Goal: Find specific page/section: Find specific page/section

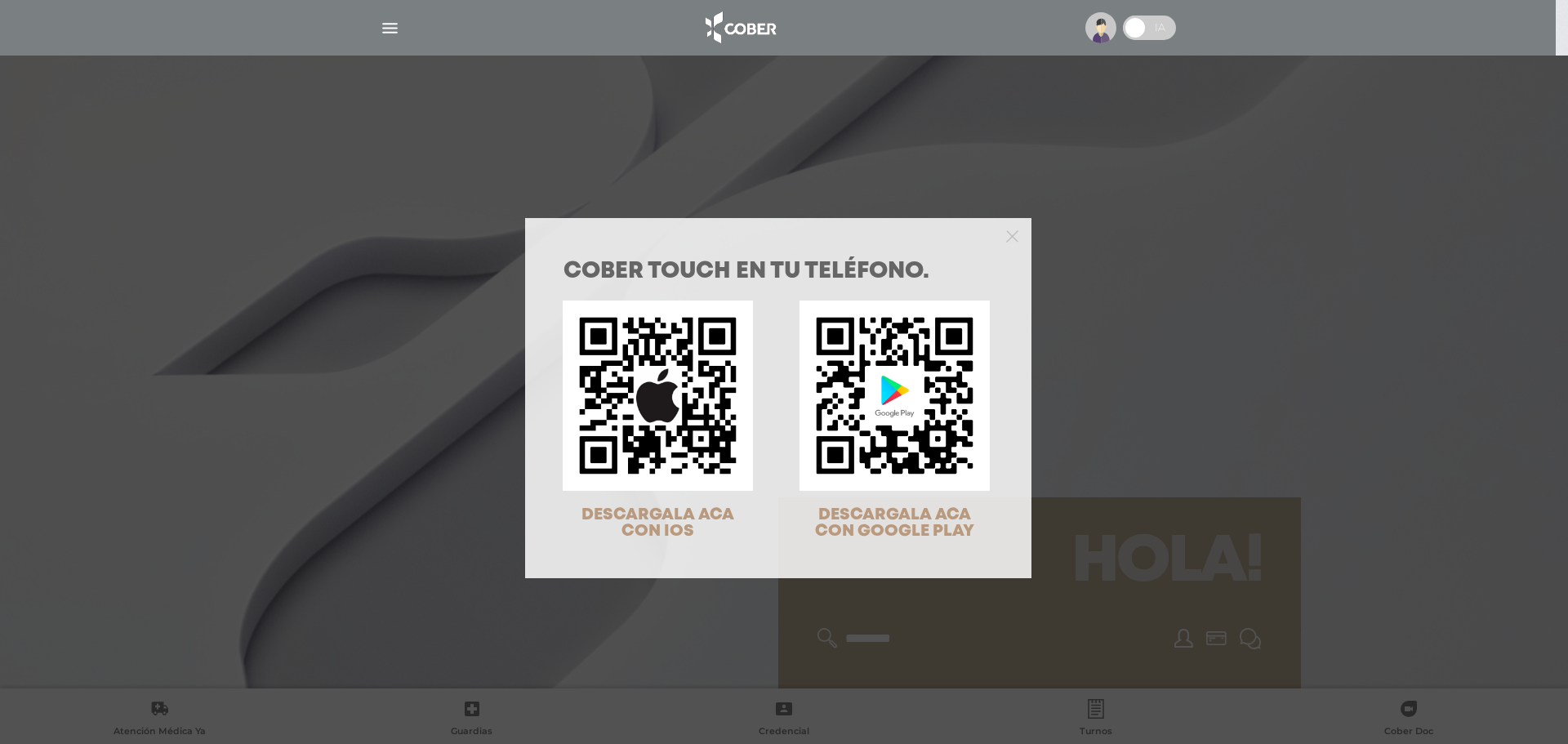
click at [1274, 251] on div "COBER TOUCH en tu teléfono. DESCARGALA ACA CON IOS DESCARGALA ACA CON GOOGLE PL…" at bounding box center [784, 372] width 1568 height 744
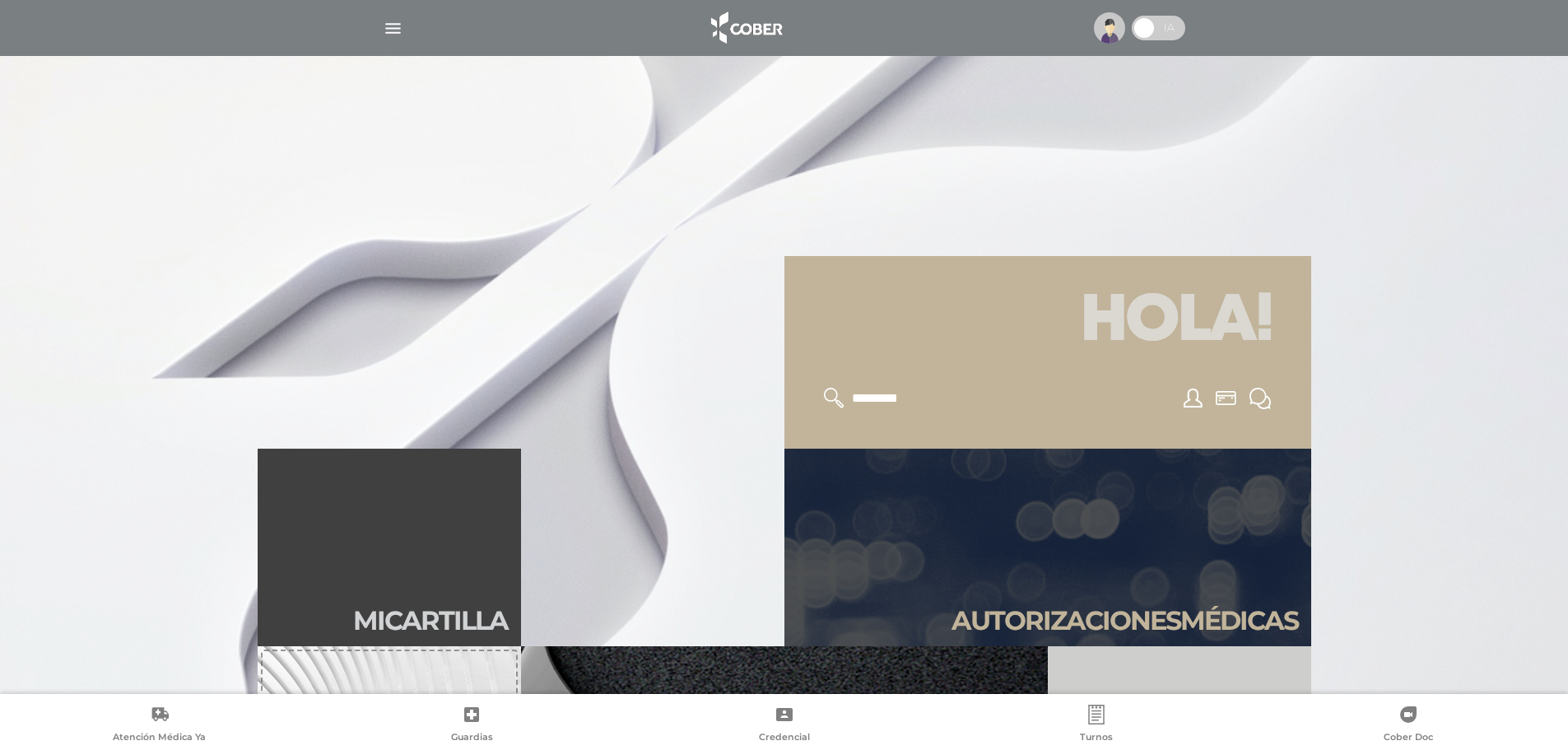
scroll to position [330, 0]
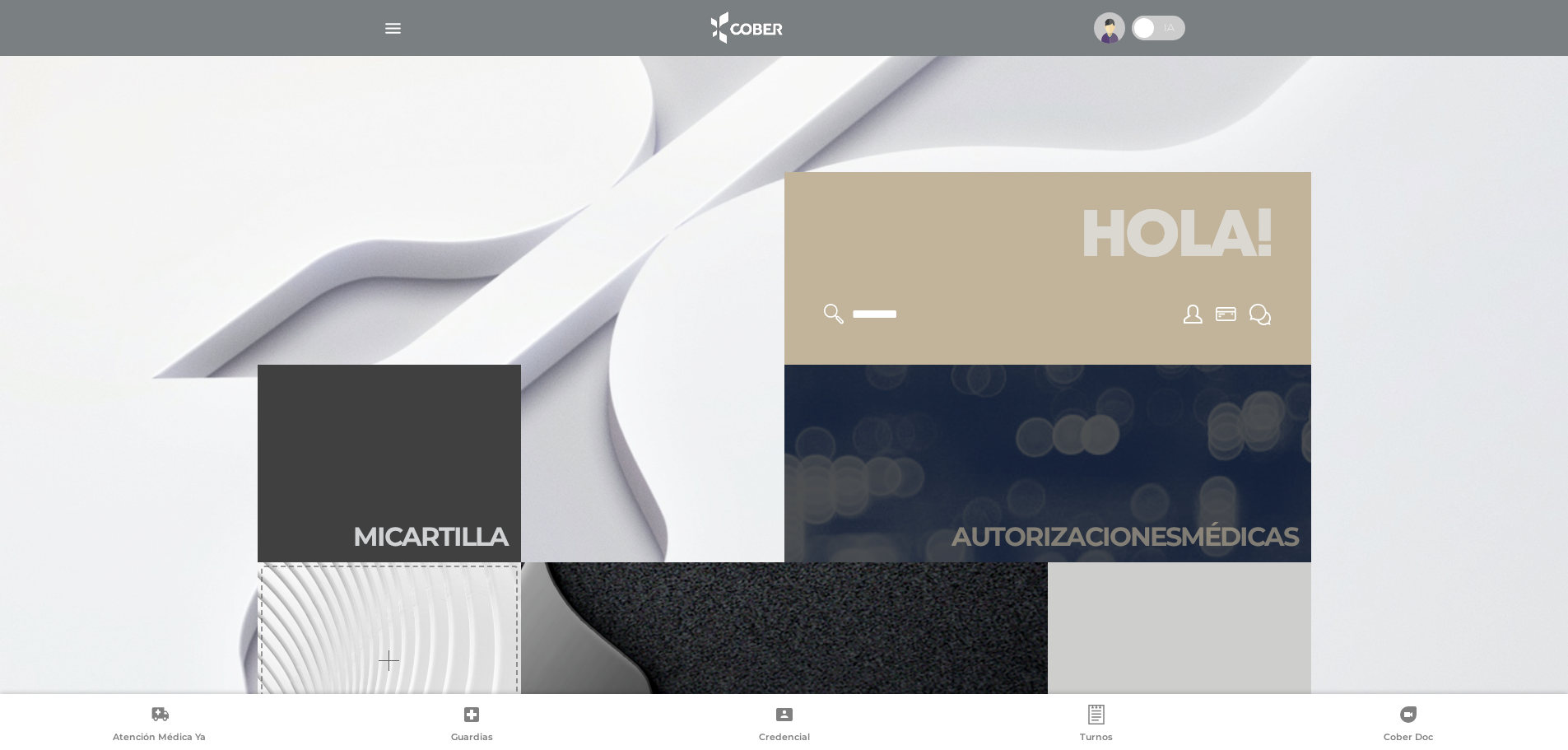
click at [1236, 417] on link "Autori zaciones médicas" at bounding box center [1047, 464] width 527 height 197
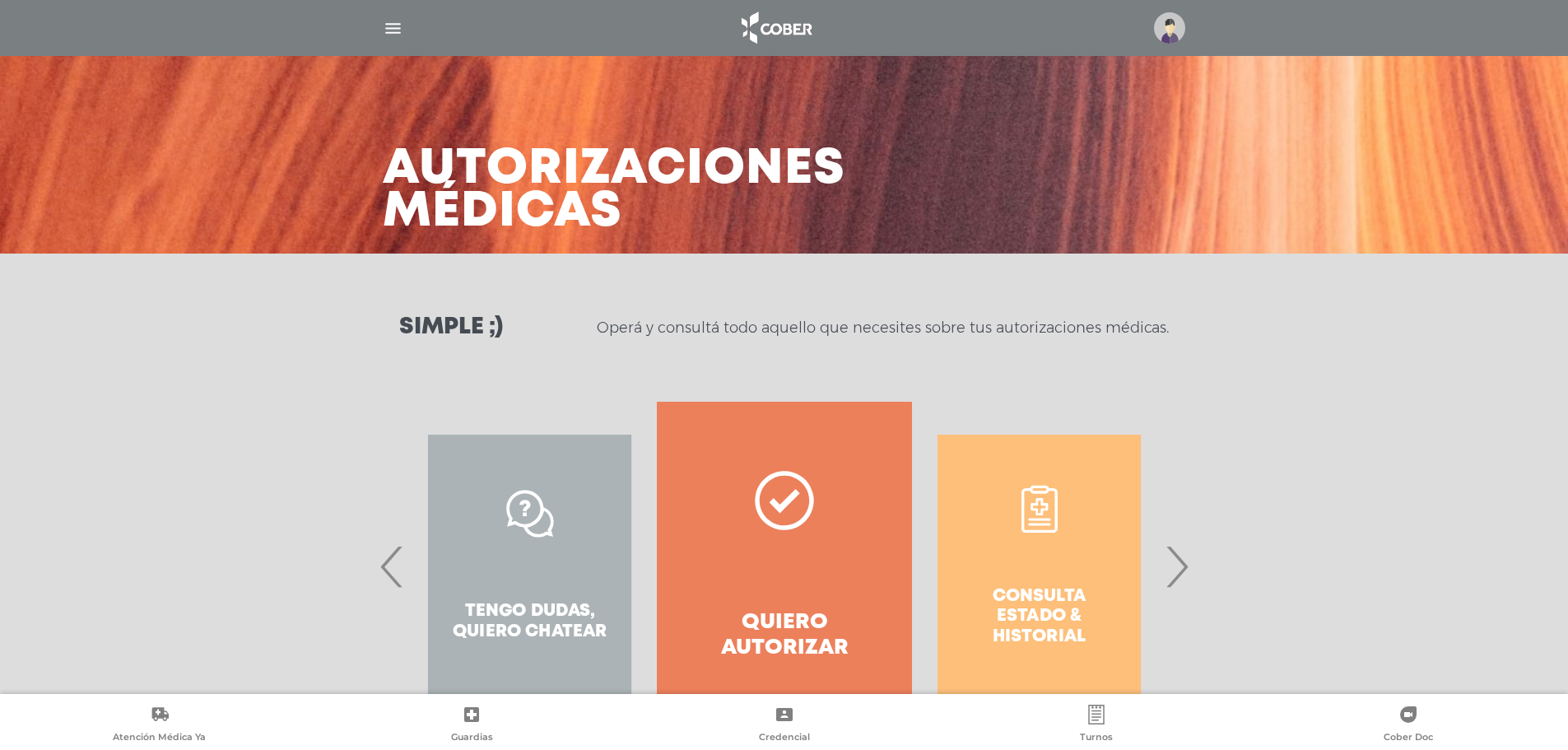
click at [1184, 575] on span "›" at bounding box center [1176, 566] width 32 height 89
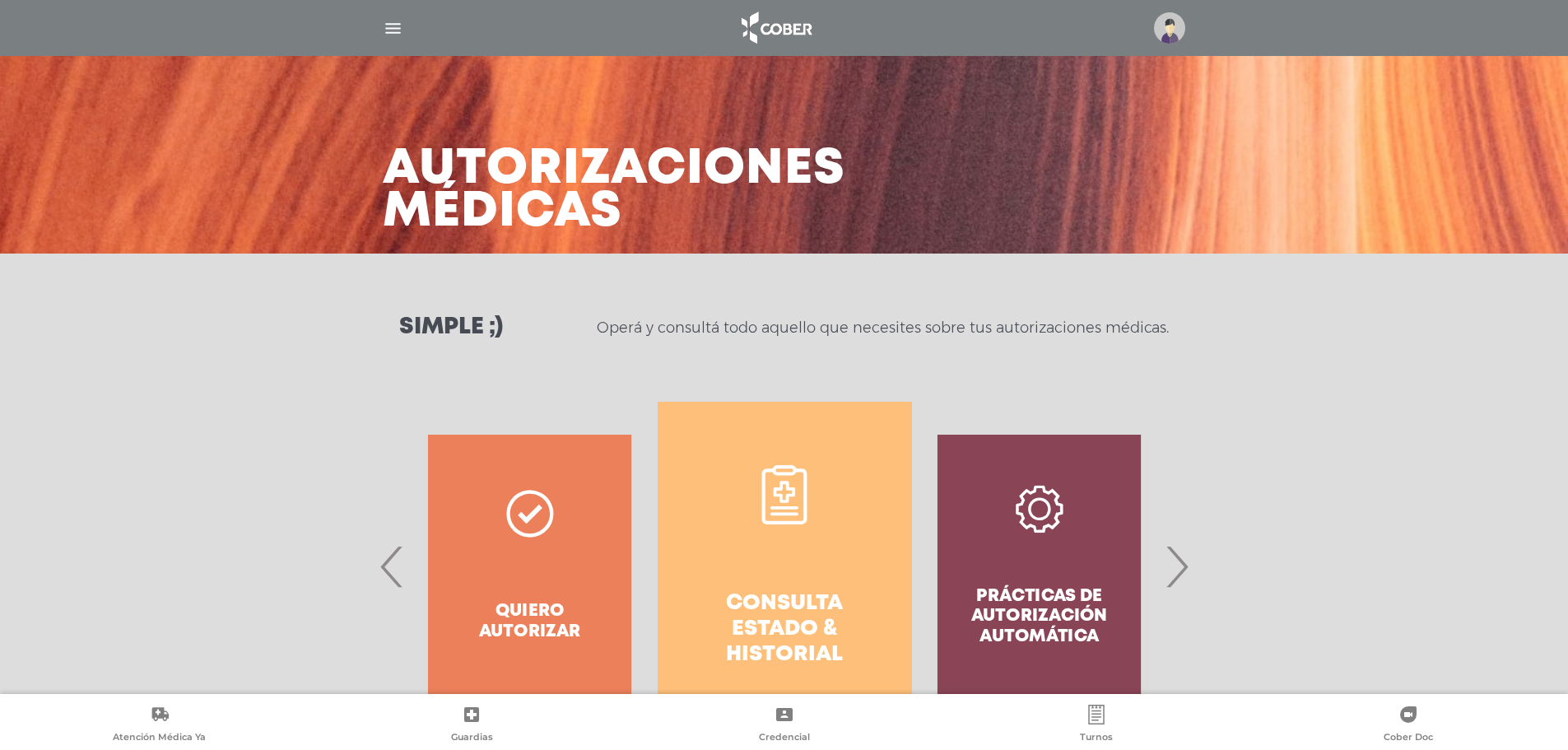
click at [814, 572] on link "Consulta estado & historial" at bounding box center [784, 566] width 254 height 330
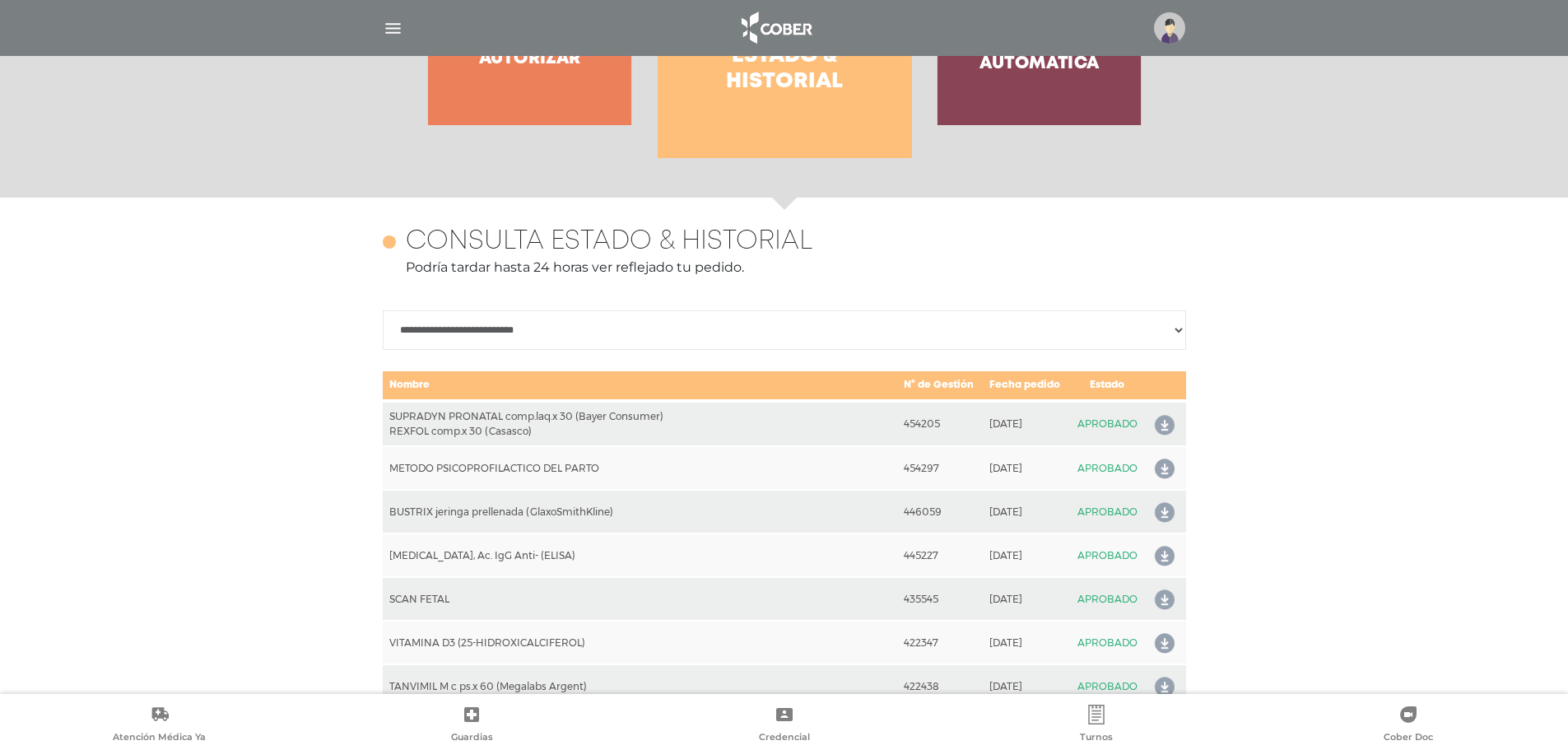
scroll to position [731, 0]
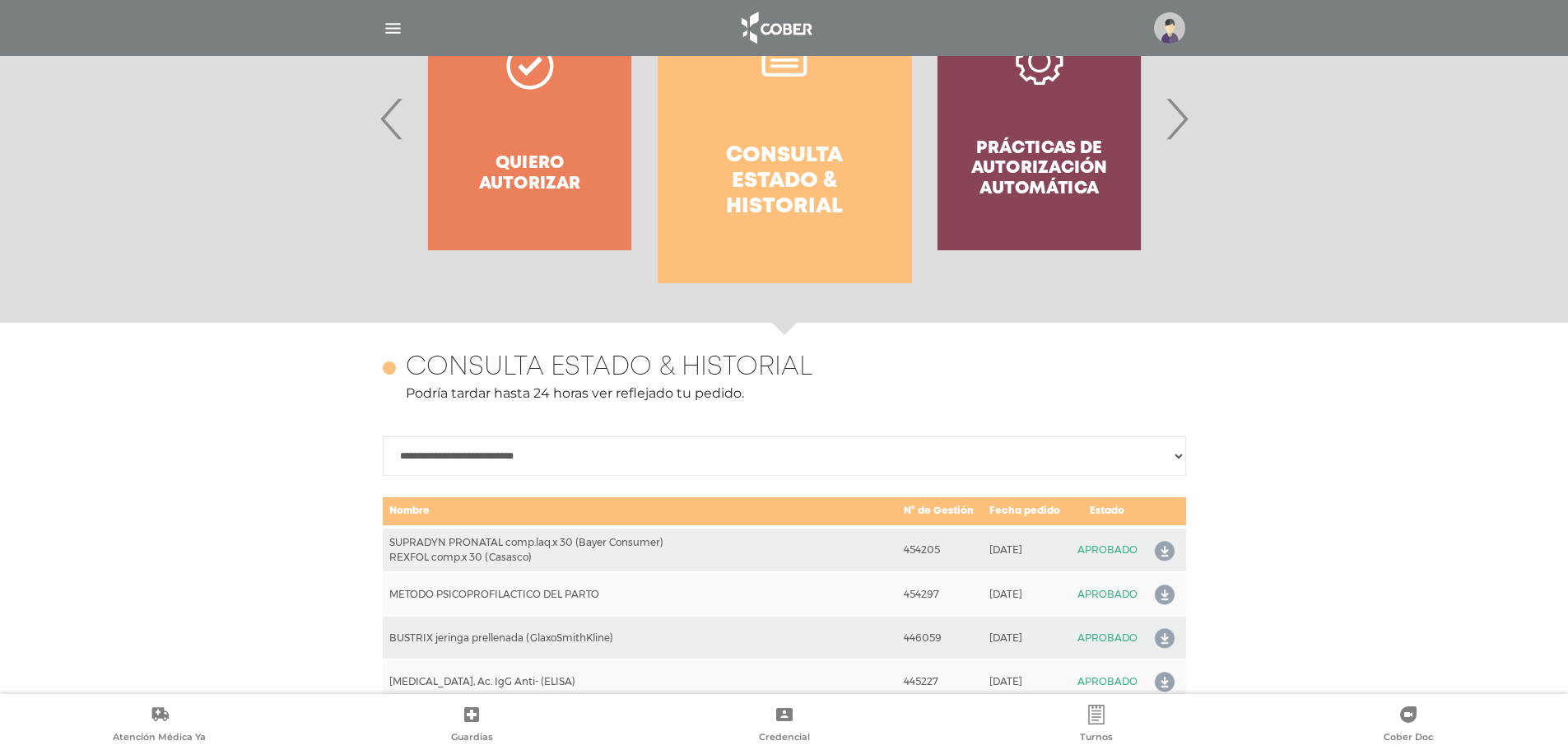
scroll to position [0, 0]
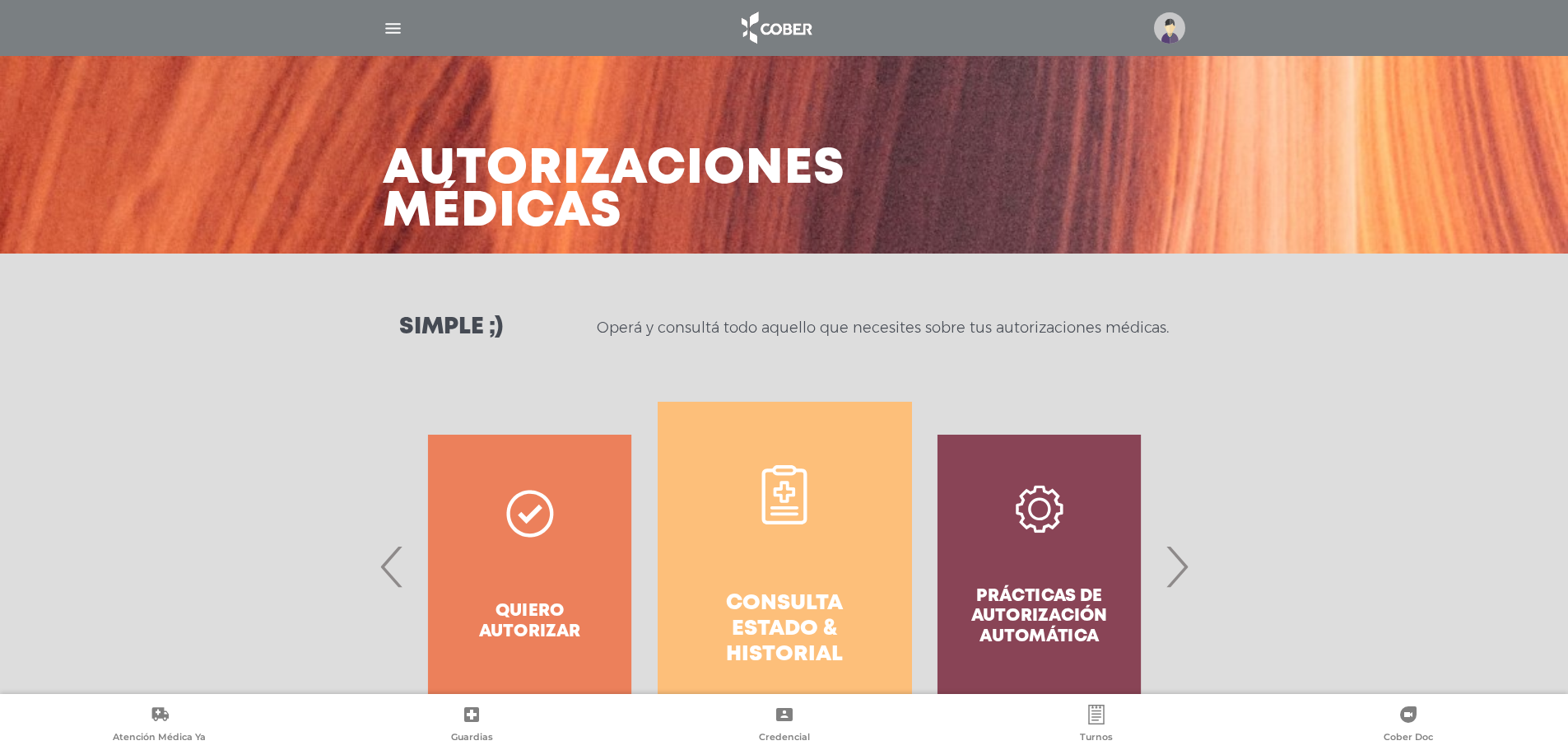
click at [396, 24] on img "button" at bounding box center [393, 29] width 21 height 21
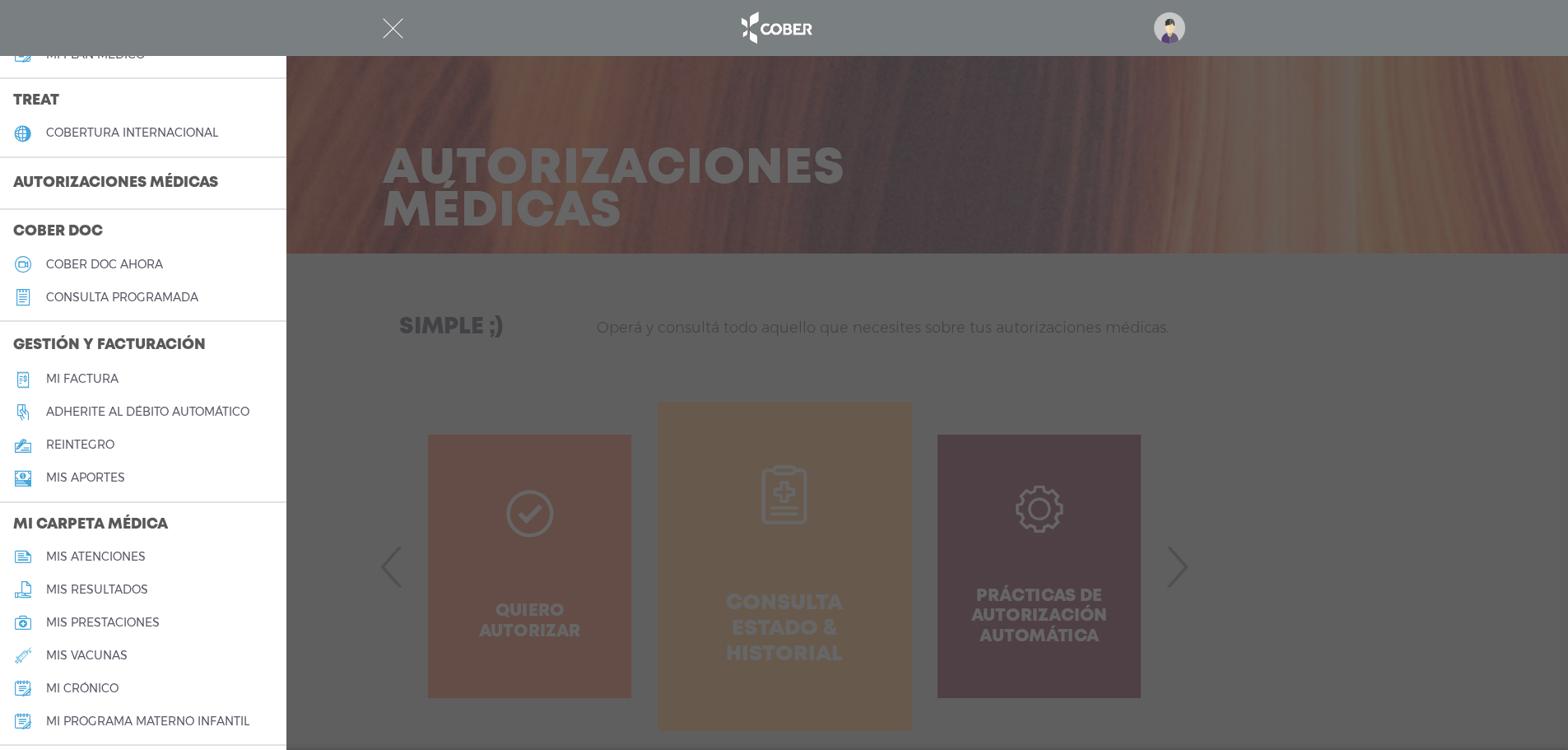
scroll to position [330, 0]
click at [85, 379] on h5 "Mi factura" at bounding box center [82, 376] width 73 height 14
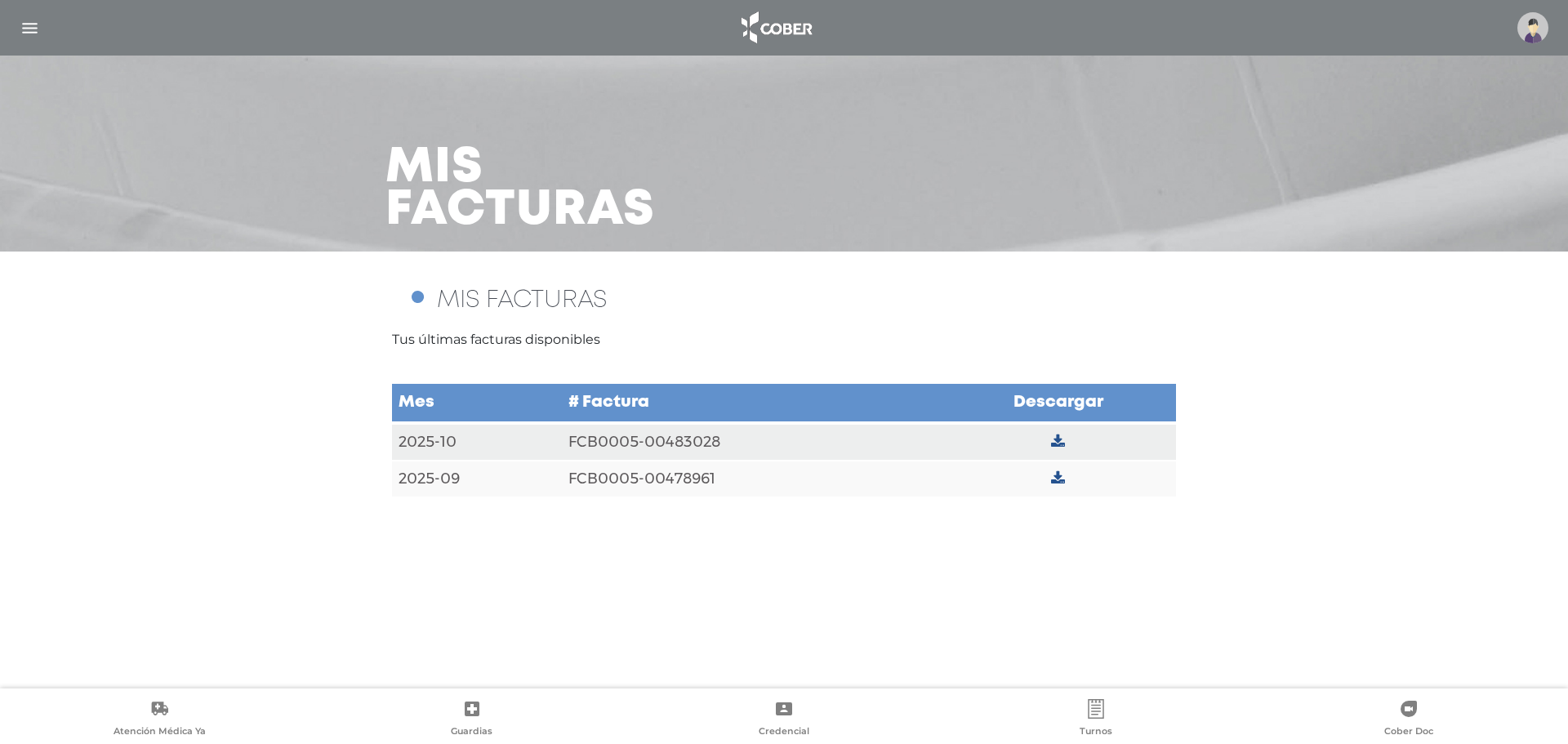
click at [796, 45] on img at bounding box center [776, 28] width 86 height 39
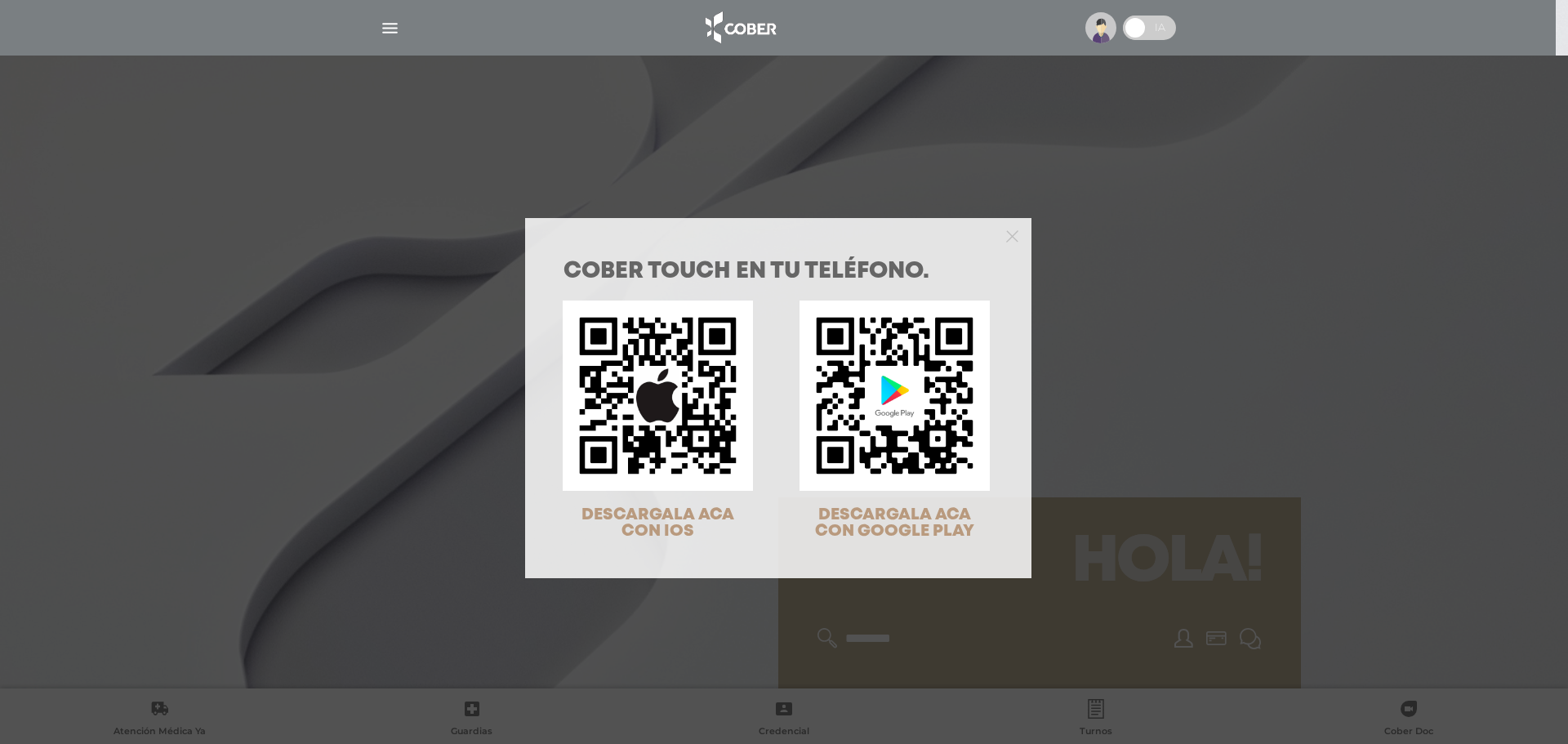
click at [1052, 248] on div "COBER TOUCH en tu teléfono. DESCARGALA ACA CON IOS DESCARGALA ACA CON GOOGLE PL…" at bounding box center [784, 372] width 1568 height 744
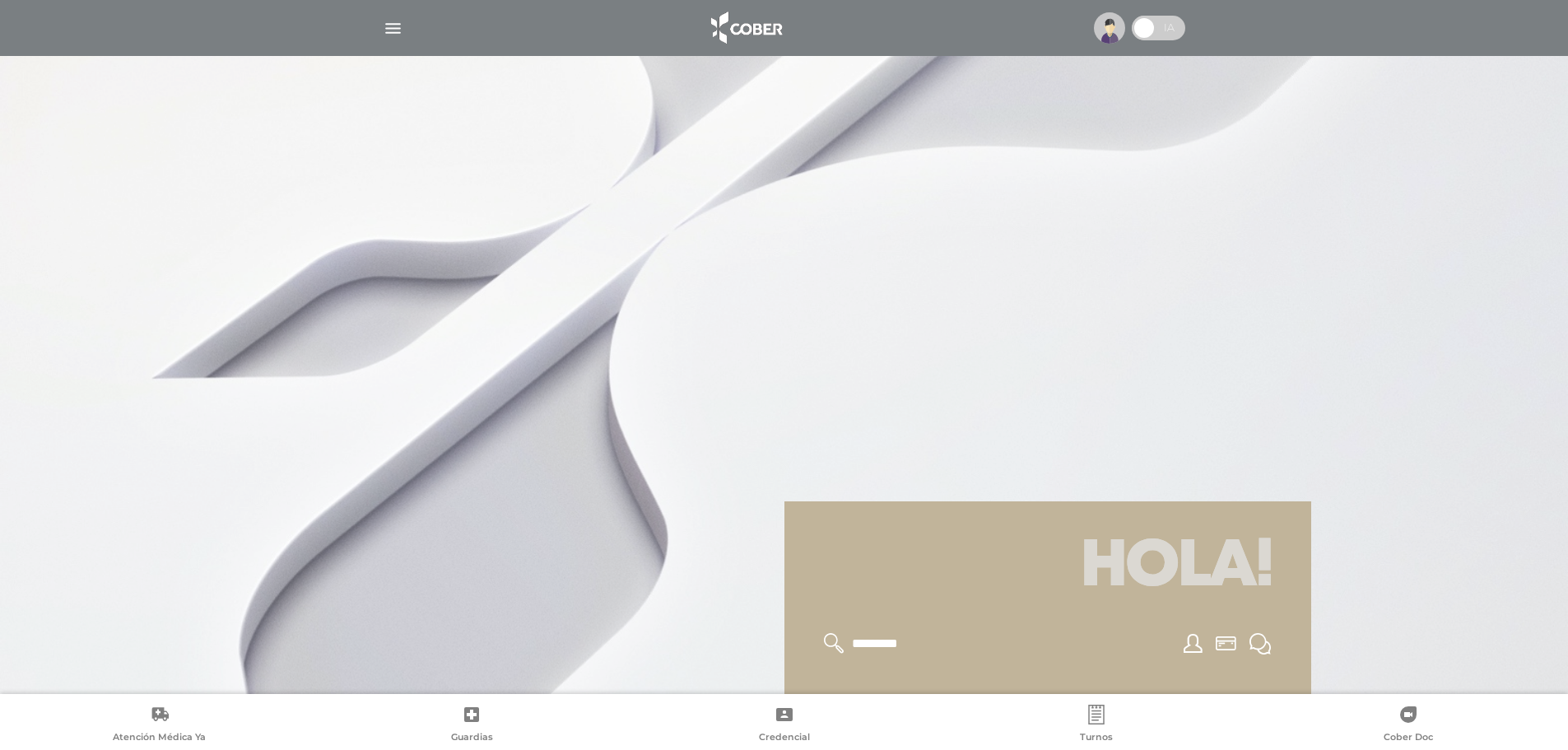
click at [387, 29] on img "button" at bounding box center [393, 29] width 21 height 21
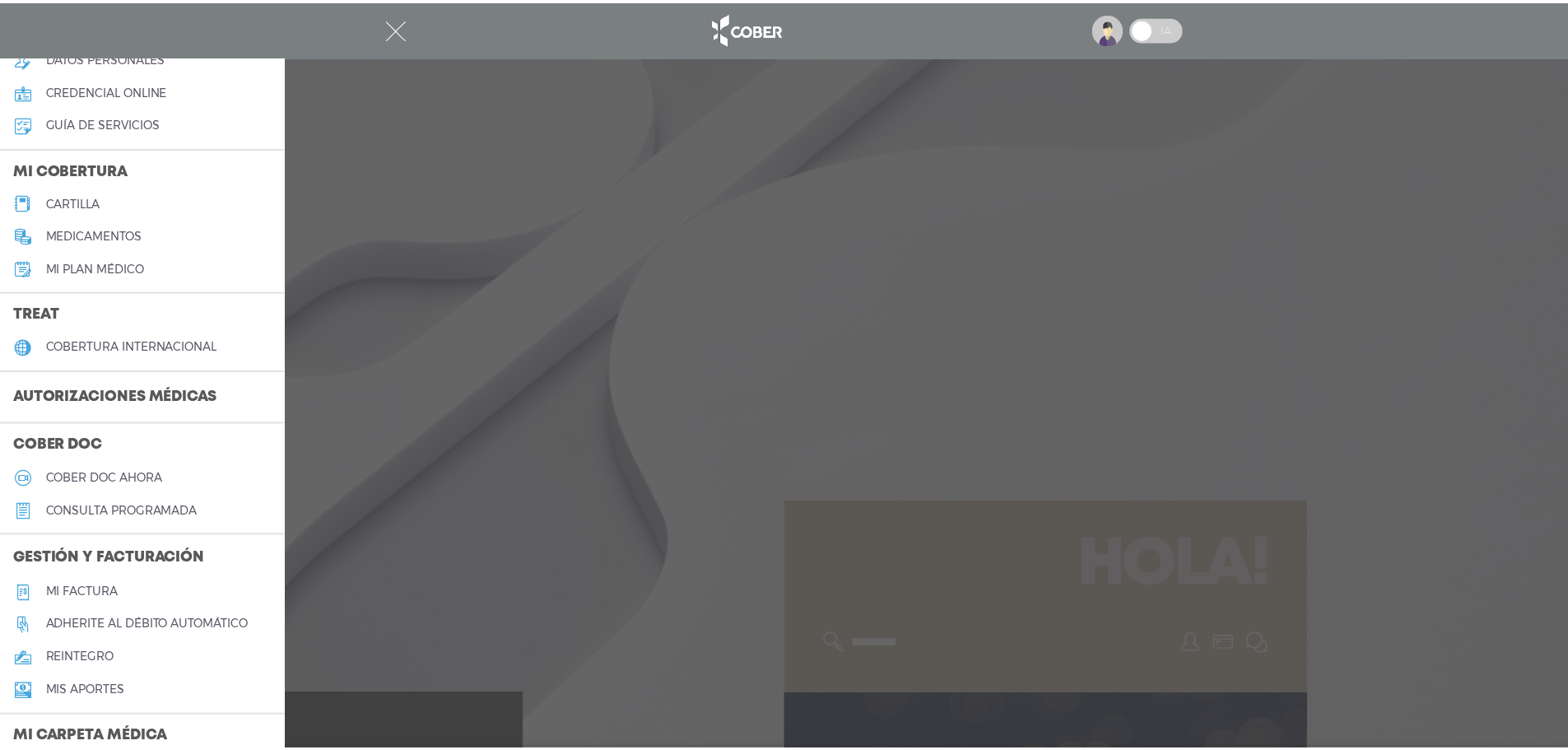
scroll to position [164, 0]
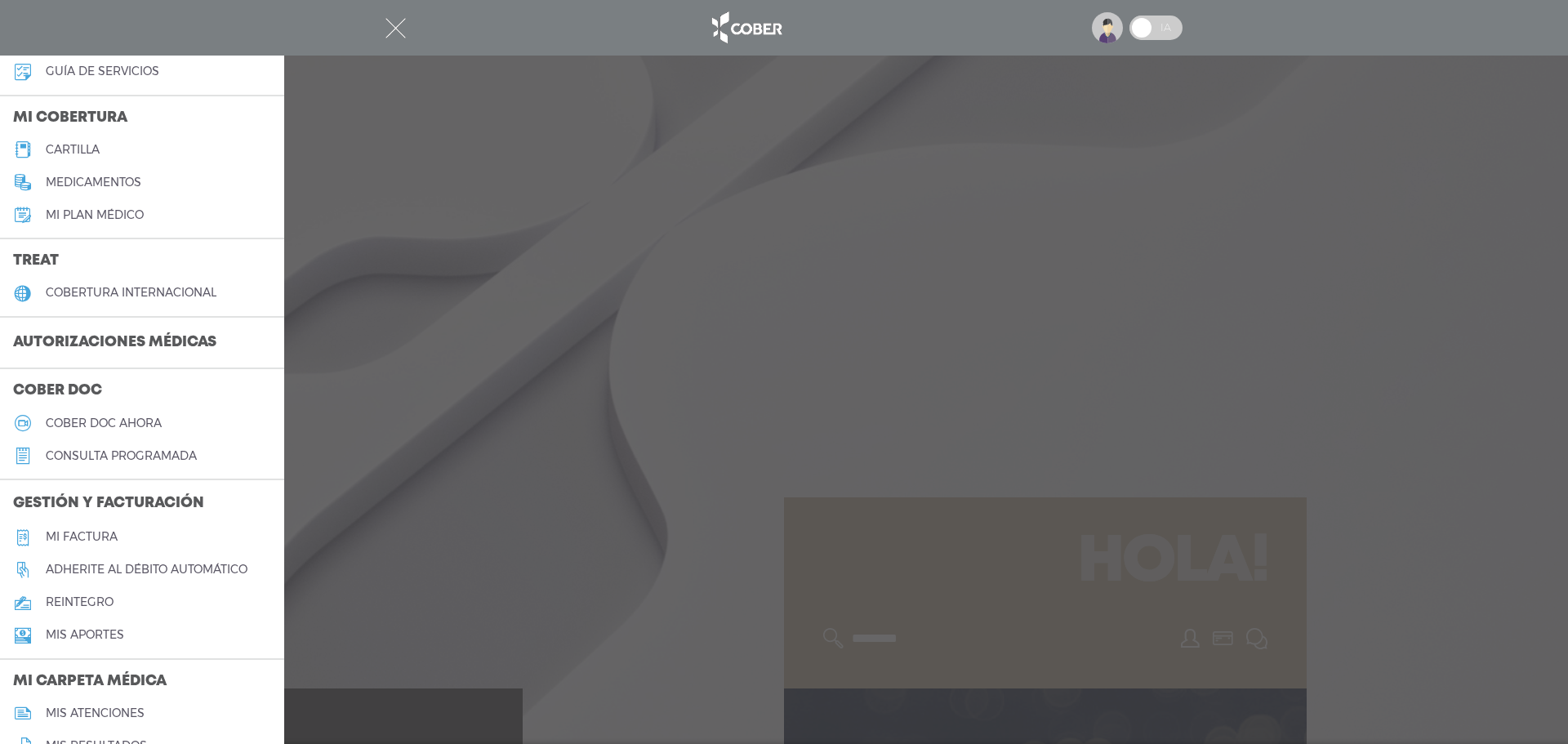
click at [106, 538] on h5 "Mi factura" at bounding box center [82, 537] width 72 height 14
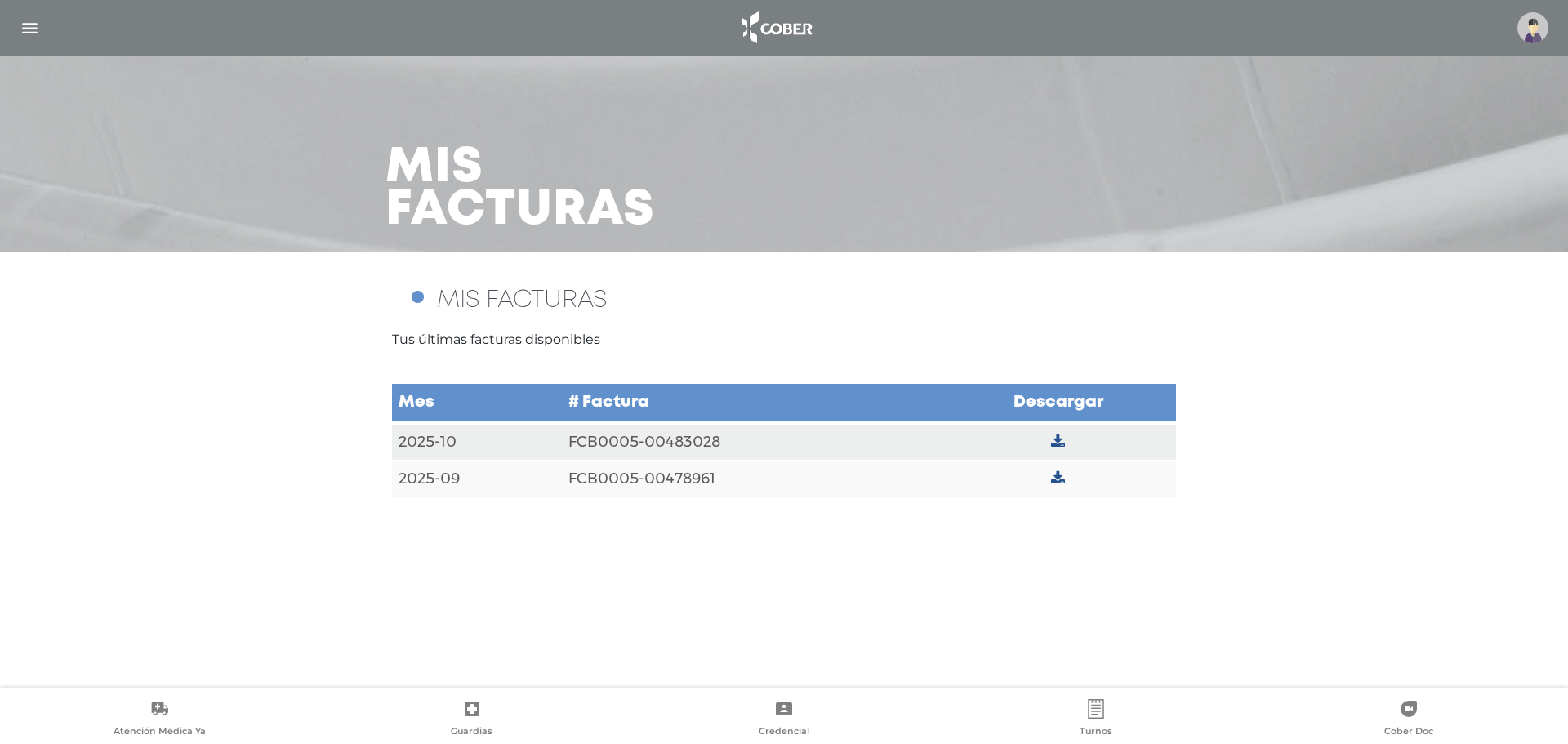
click at [1061, 445] on icon at bounding box center [1058, 441] width 14 height 15
click at [1069, 482] on td at bounding box center [1057, 479] width 236 height 37
click at [1061, 480] on icon at bounding box center [1058, 478] width 14 height 15
